Goal: Information Seeking & Learning: Find specific page/section

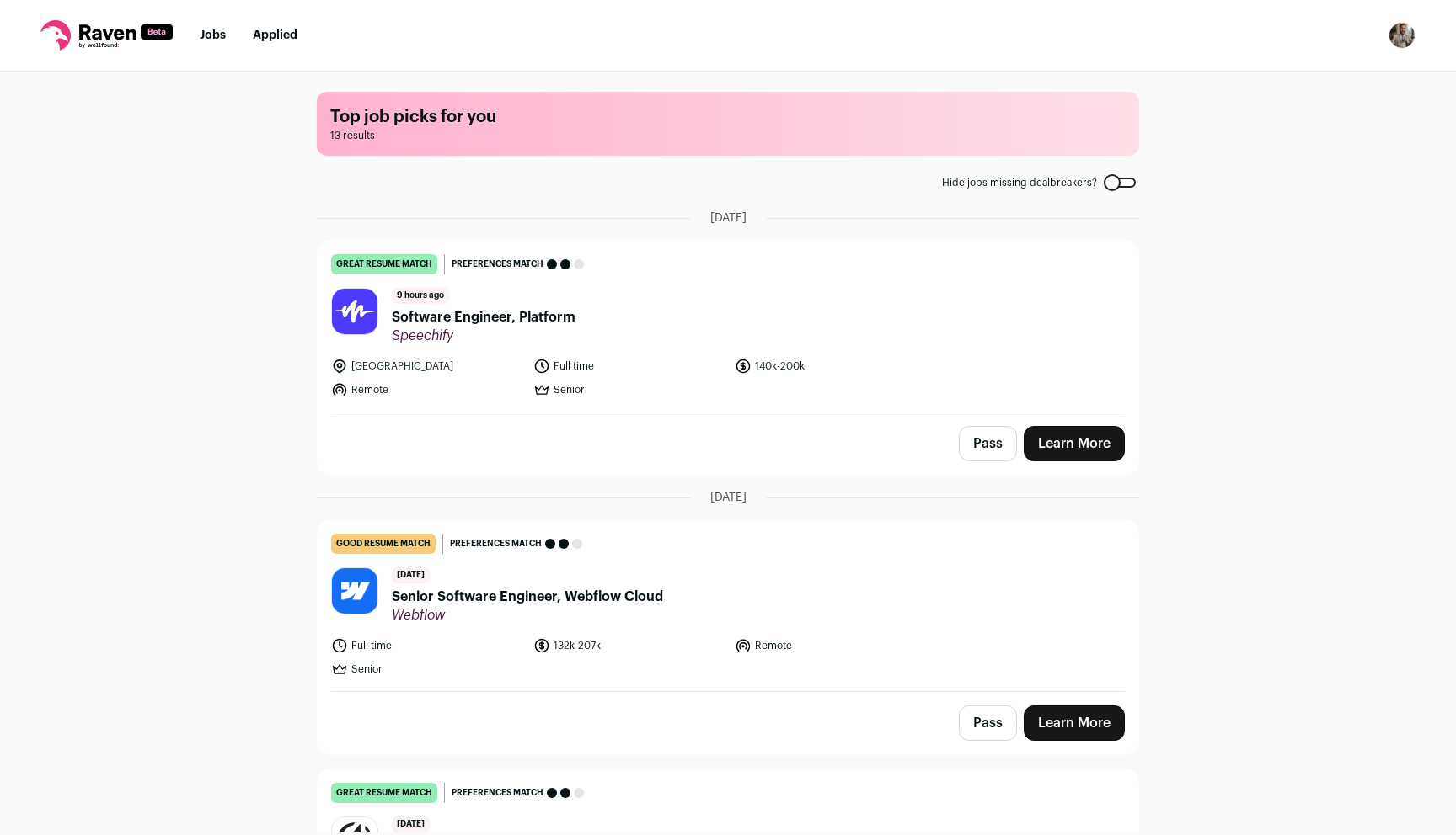
click at [695, 397] on li "Senior" at bounding box center [629, 390] width 192 height 17
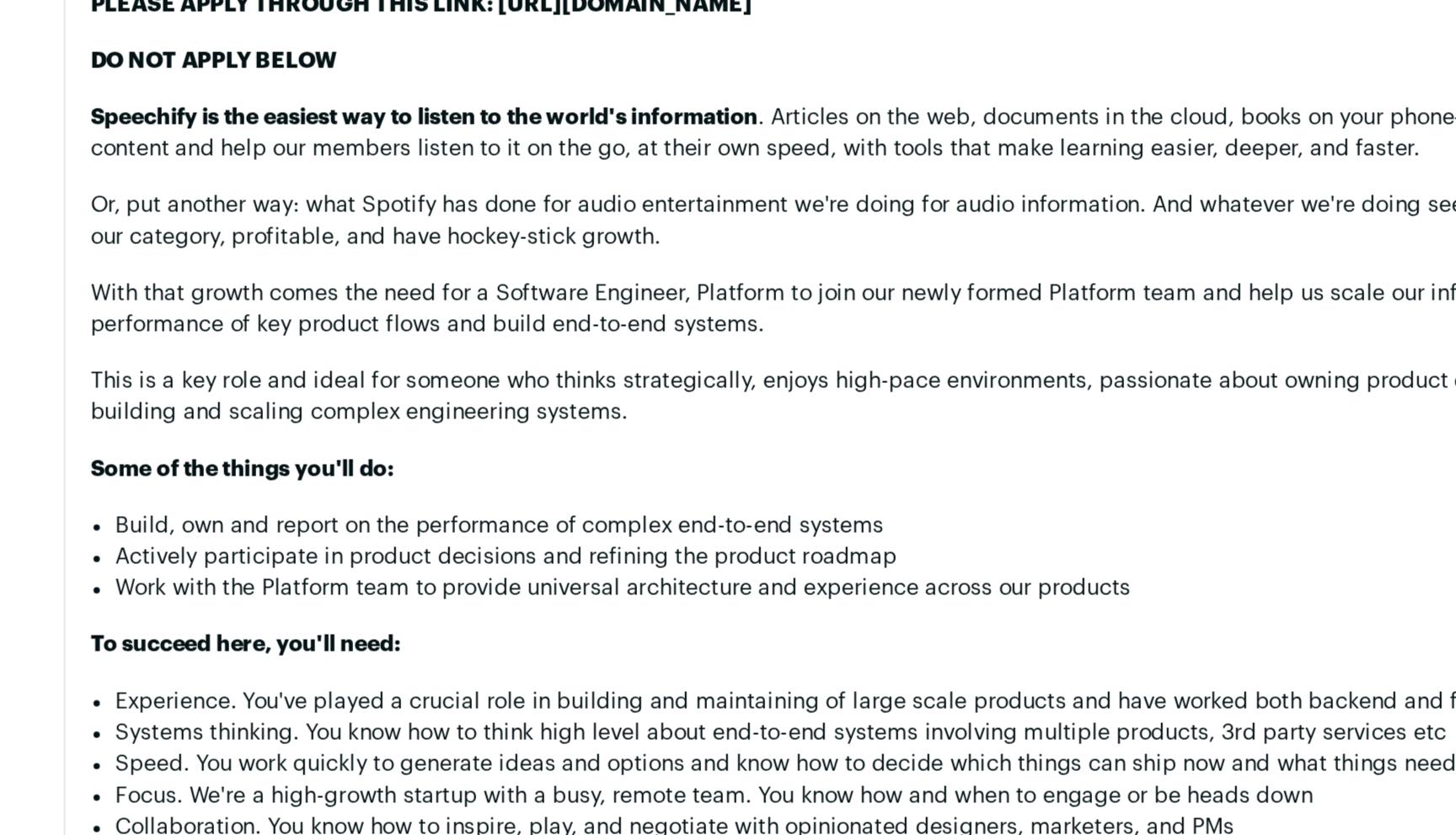
scroll to position [667, 0]
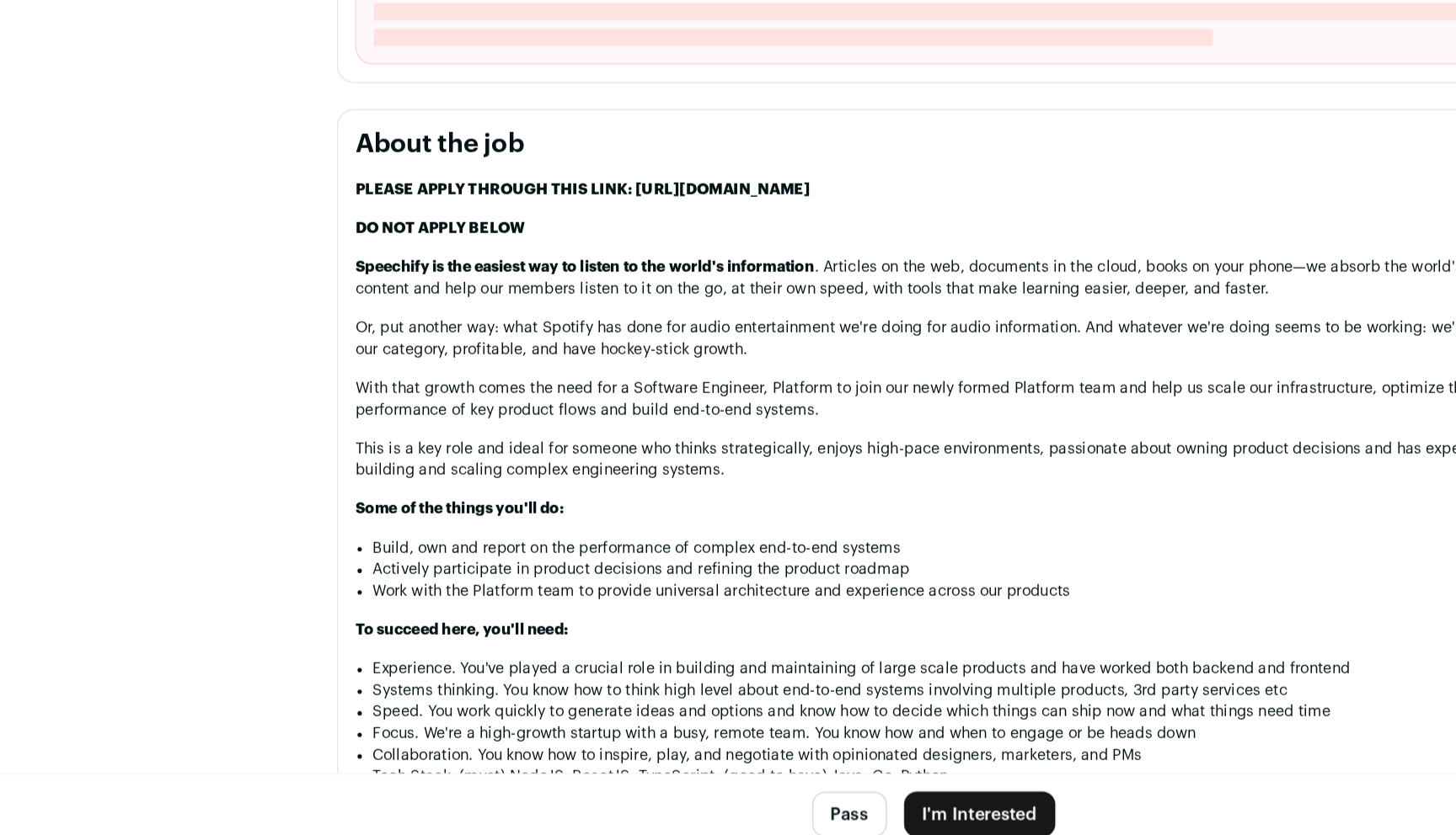
drag, startPoint x: 861, startPoint y: 316, endPoint x: 493, endPoint y: 320, distance: 368.0
click at [493, 320] on p "PLEASE APPLY THROUGH THIS LINK: [URL][DOMAIN_NAME]" at bounding box center [728, 317] width 901 height 17
copy strong "[URL][DOMAIN_NAME]"
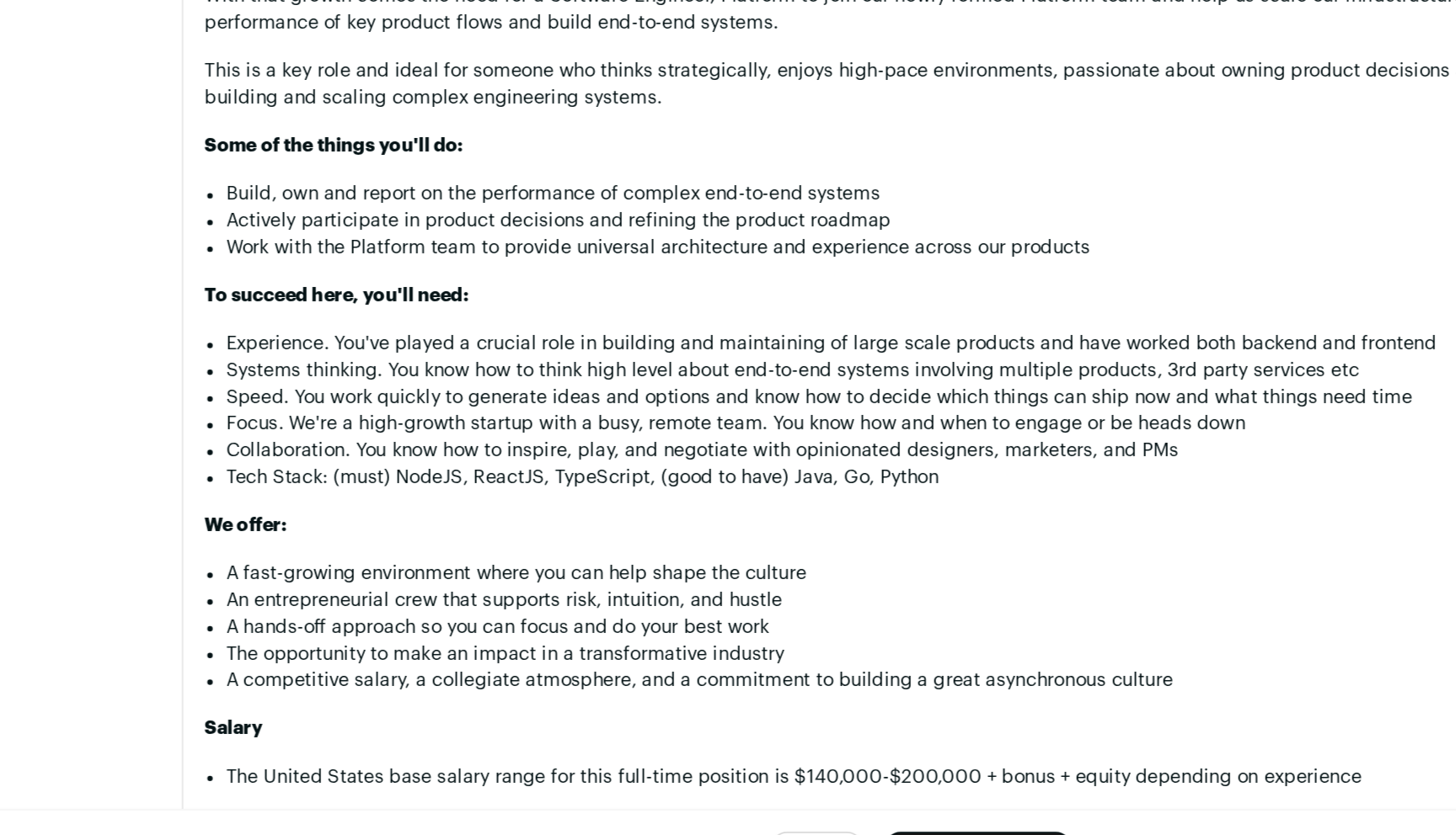
scroll to position [958, 0]
